Goal: Task Accomplishment & Management: Manage account settings

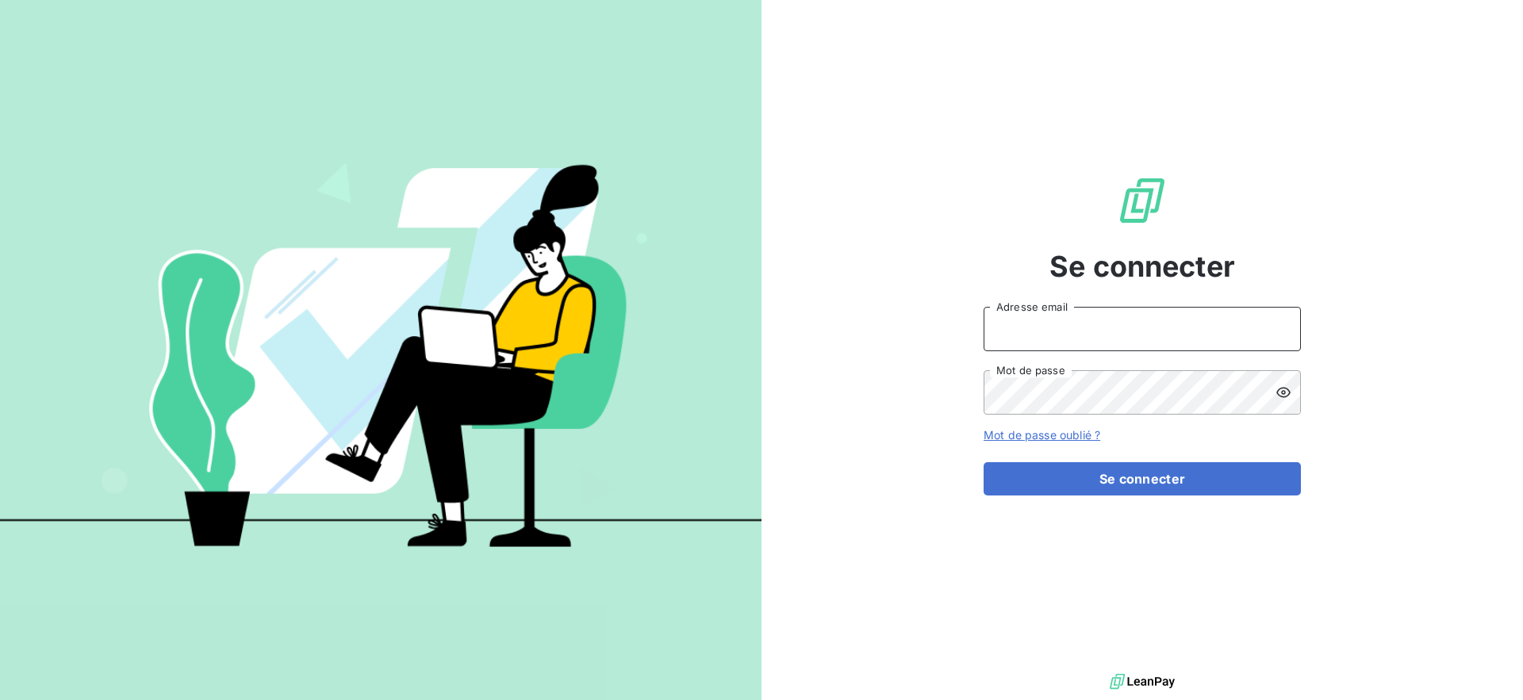
click at [1059, 325] on input "Adresse email" at bounding box center [1141, 329] width 317 height 44
type input "admin@ciptest"
click at [983, 462] on button "Se connecter" at bounding box center [1141, 478] width 317 height 33
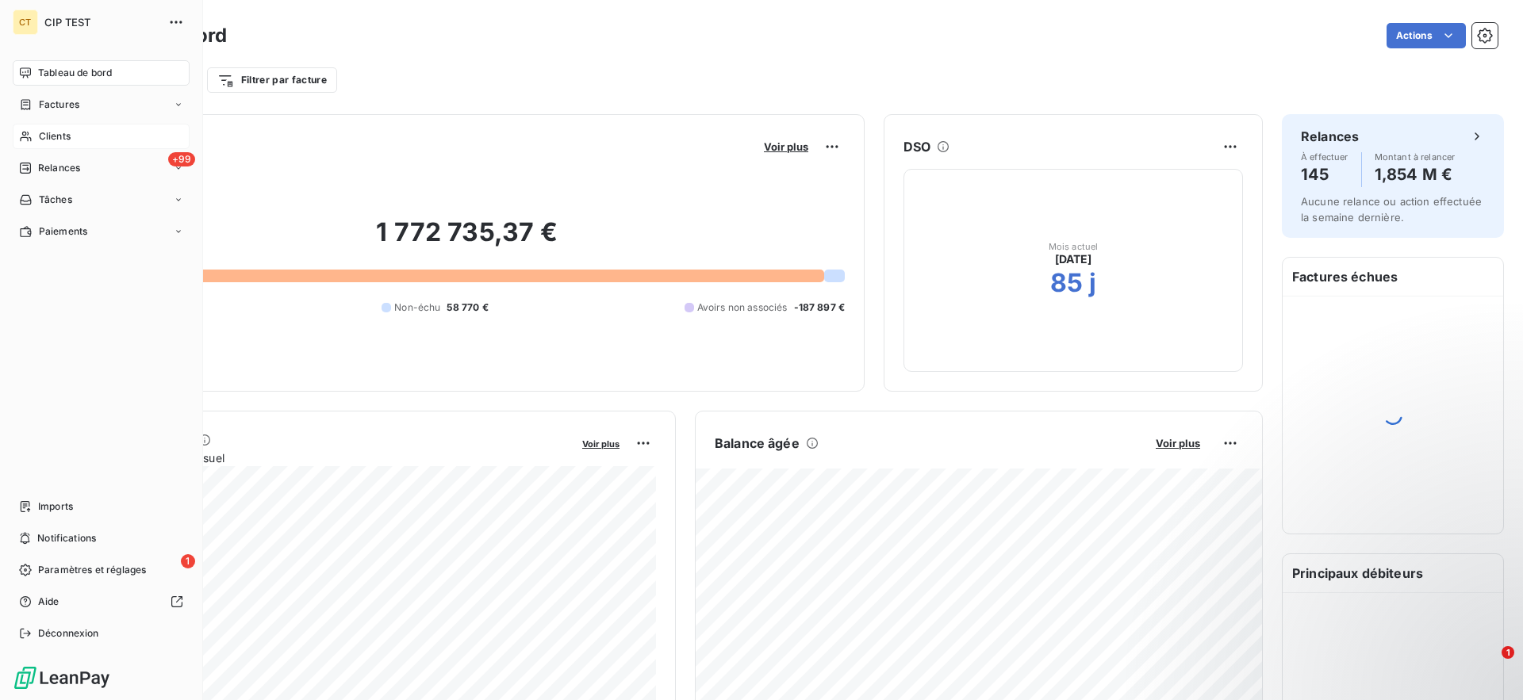
click at [39, 137] on span "Clients" at bounding box center [55, 136] width 32 height 14
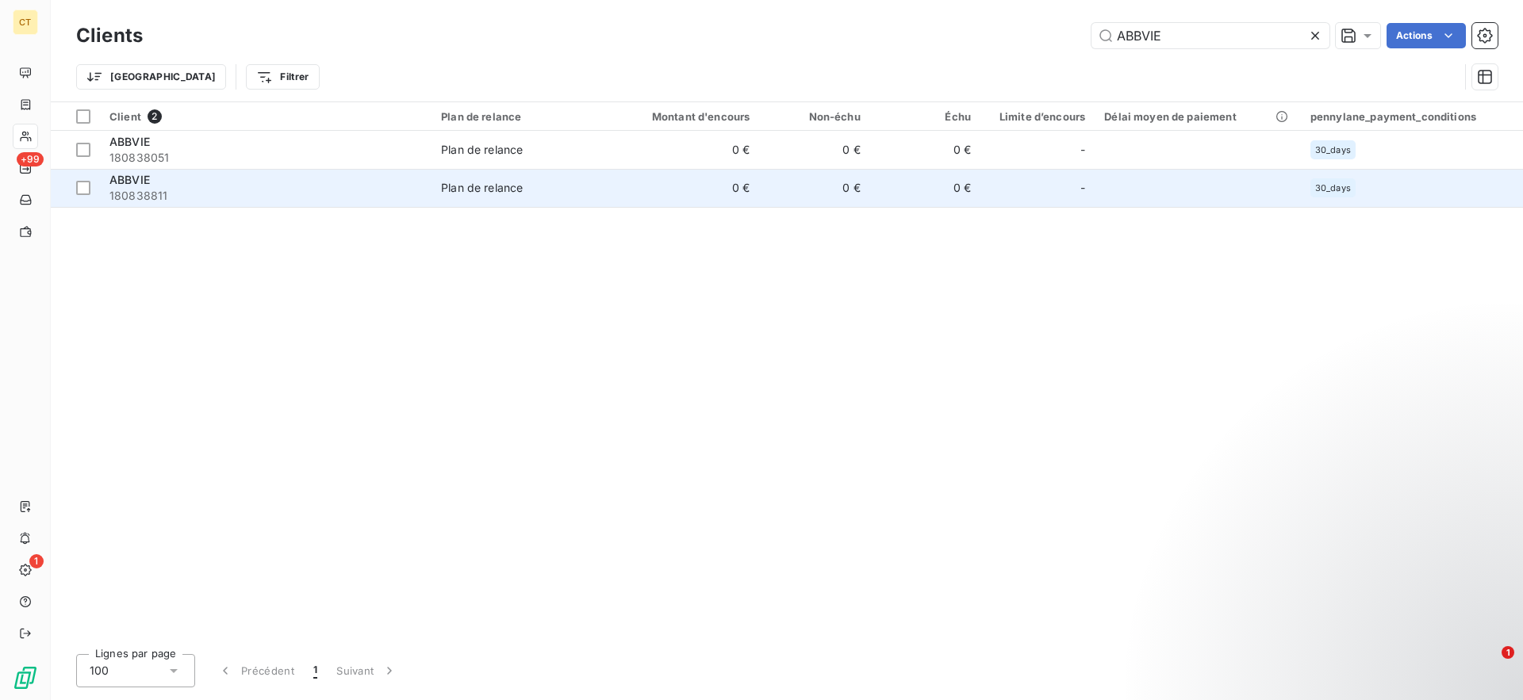
type input "ABBVIE"
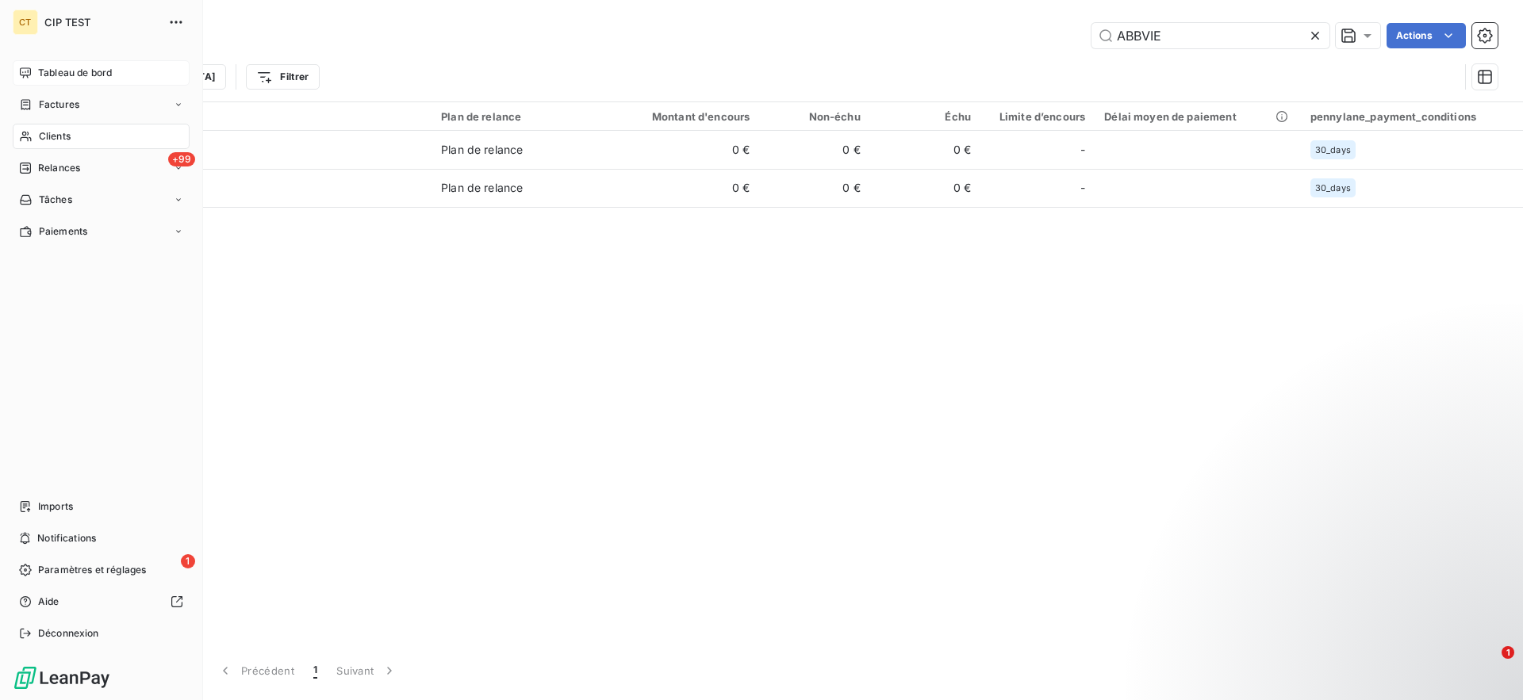
click at [65, 76] on span "Tableau de bord" at bounding box center [75, 73] width 74 height 14
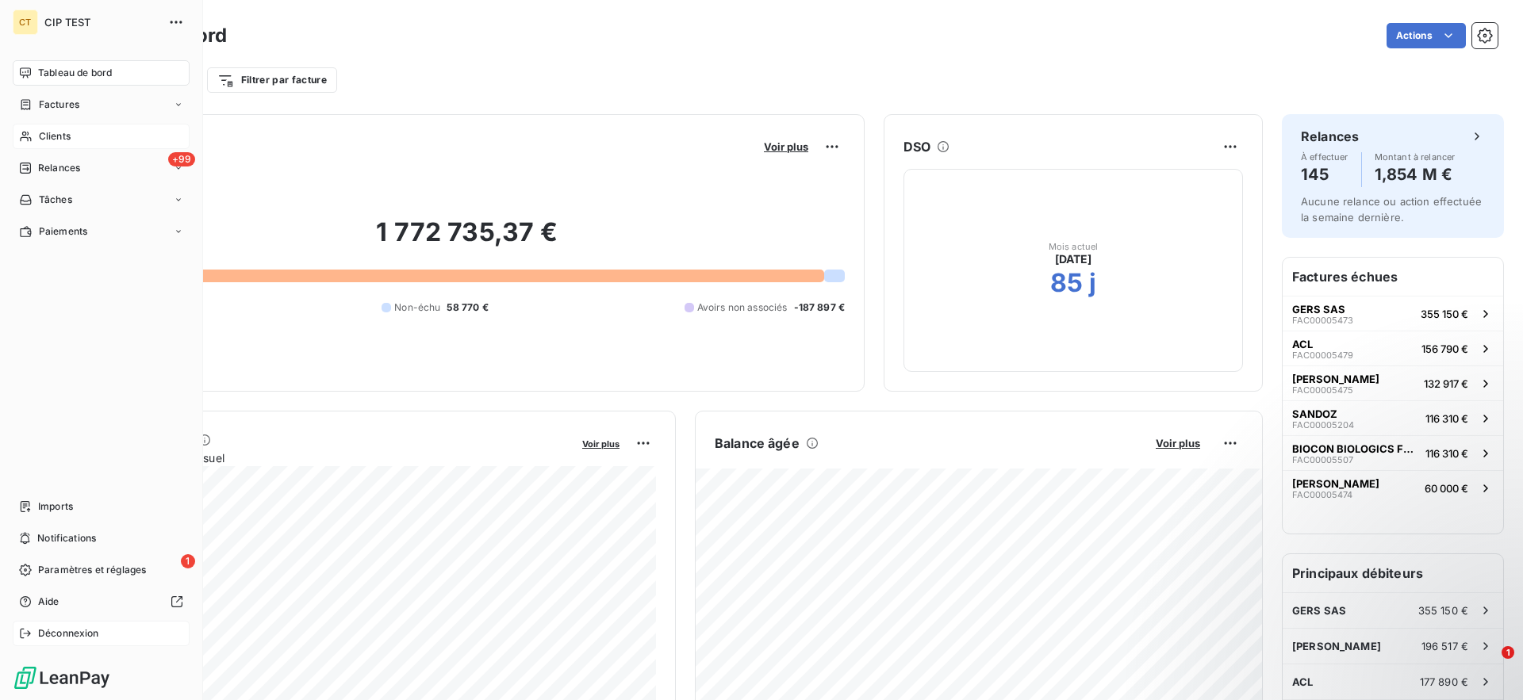
click at [95, 627] on span "Déconnexion" at bounding box center [68, 634] width 61 height 14
